Goal: Transaction & Acquisition: Obtain resource

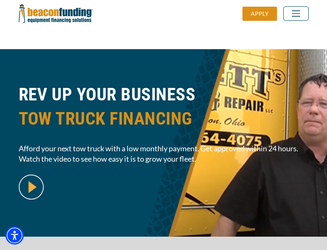
scroll to position [204, 0]
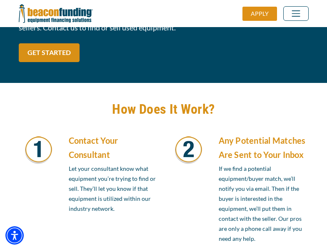
scroll to position [709, 0]
